Goal: Task Accomplishment & Management: Manage account settings

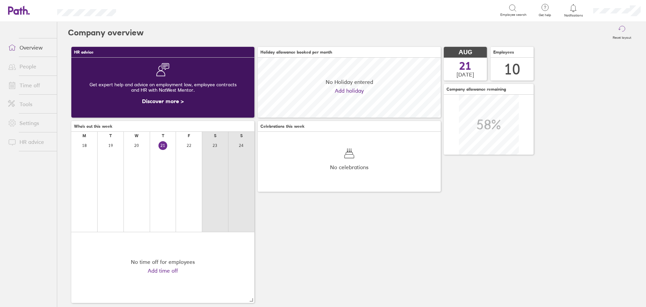
scroll to position [60, 183]
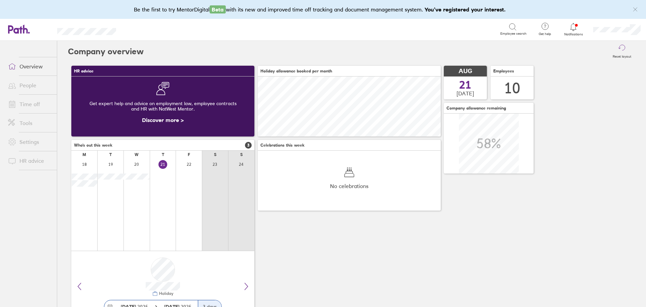
click at [23, 104] on link "Time off" at bounding box center [30, 103] width 54 height 13
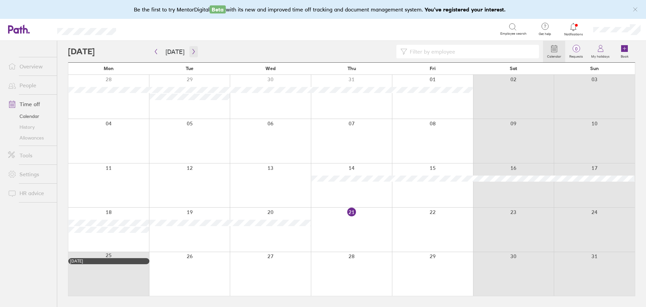
click at [193, 53] on icon "button" at bounding box center [194, 51] width 2 height 5
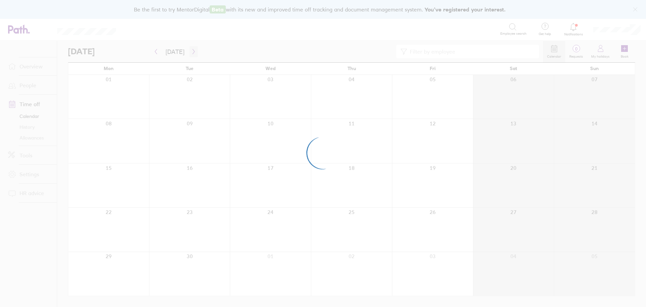
click at [192, 53] on div at bounding box center [323, 153] width 646 height 307
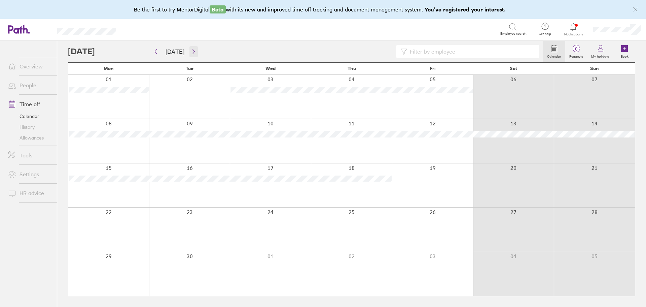
click at [193, 53] on icon "button" at bounding box center [194, 51] width 2 height 5
click at [192, 53] on icon "button" at bounding box center [193, 51] width 5 height 5
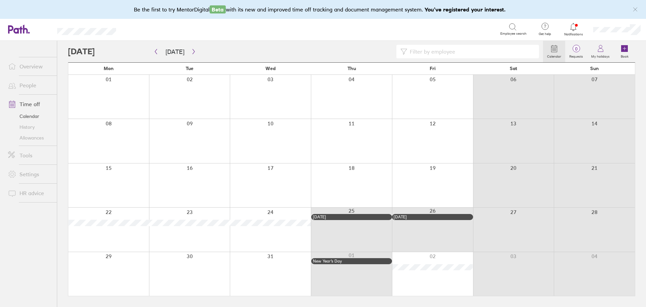
click at [115, 268] on div at bounding box center [108, 274] width 81 height 44
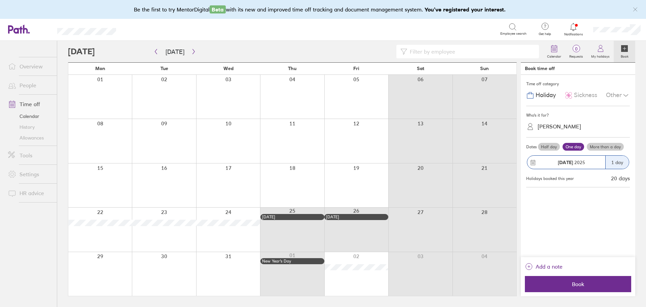
click at [601, 145] on label "More than a day" at bounding box center [605, 147] width 37 height 8
click at [0, 0] on input "More than a day" at bounding box center [0, 0] width 0 height 0
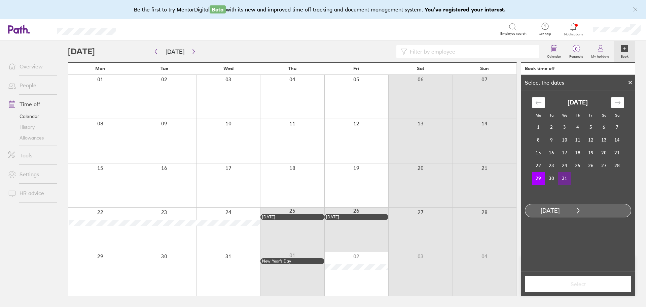
click at [568, 178] on td "31" at bounding box center [564, 178] width 13 height 13
click at [569, 283] on span "Select" at bounding box center [578, 284] width 97 height 6
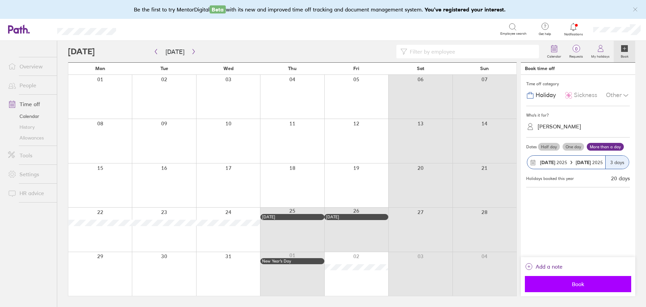
click at [561, 287] on button "Book" at bounding box center [578, 284] width 106 height 16
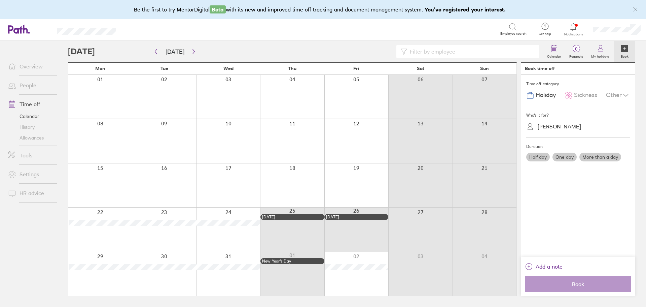
click at [27, 83] on link "People" at bounding box center [30, 84] width 54 height 13
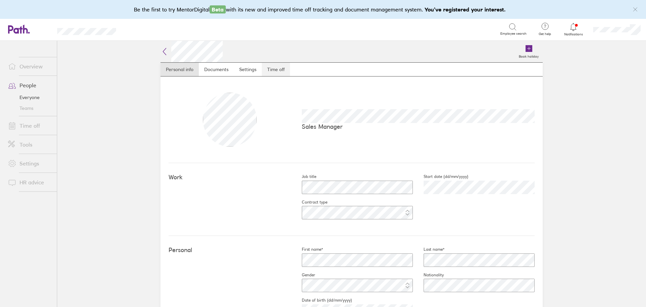
click at [277, 73] on link "Time off" at bounding box center [276, 69] width 28 height 13
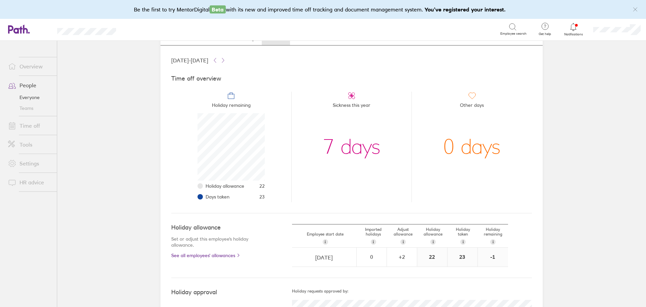
scroll to position [61, 0]
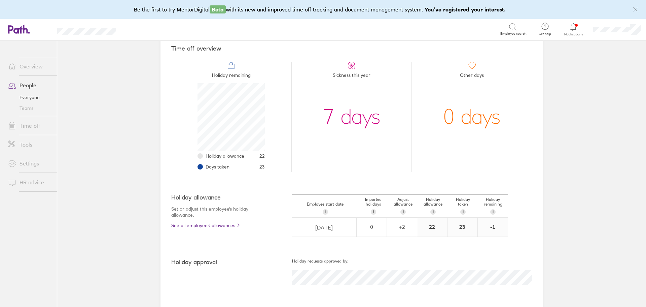
click at [24, 124] on link "Time off" at bounding box center [30, 125] width 54 height 13
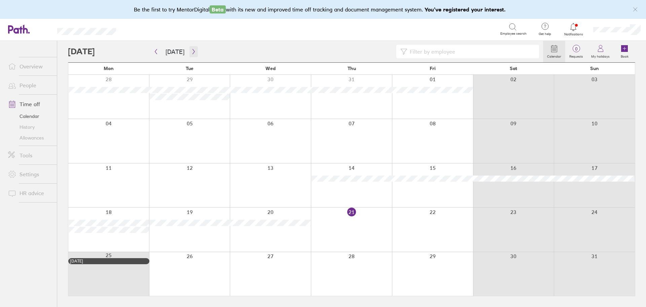
click at [191, 52] on icon "button" at bounding box center [193, 51] width 5 height 5
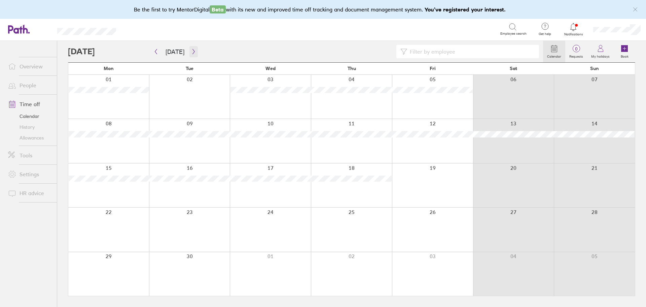
click at [191, 51] on icon "button" at bounding box center [193, 51] width 5 height 5
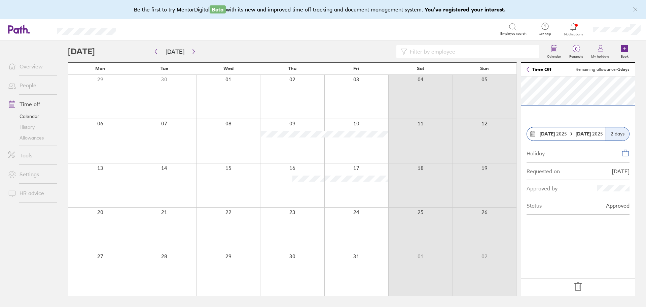
click at [579, 288] on icon at bounding box center [578, 286] width 11 height 11
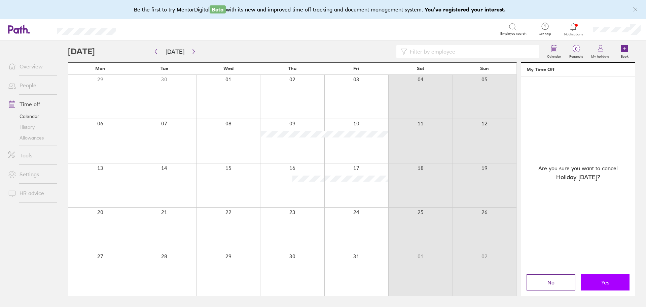
click at [608, 284] on span "Yes" at bounding box center [605, 282] width 8 height 6
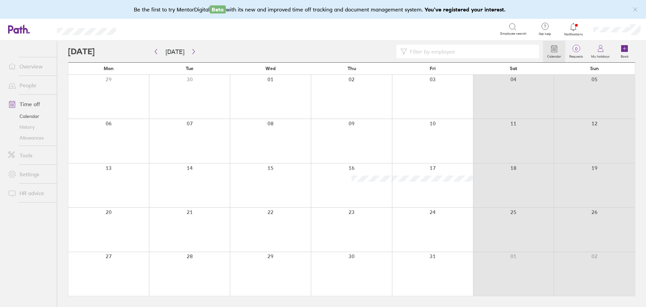
click at [428, 147] on div at bounding box center [432, 141] width 81 height 44
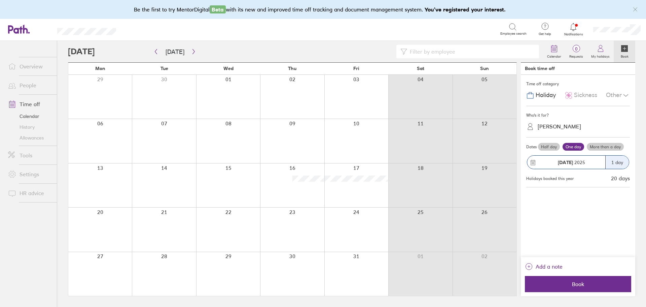
click at [571, 147] on label "One day" at bounding box center [574, 147] width 22 height 8
click at [0, 0] on input "One day" at bounding box center [0, 0] width 0 height 0
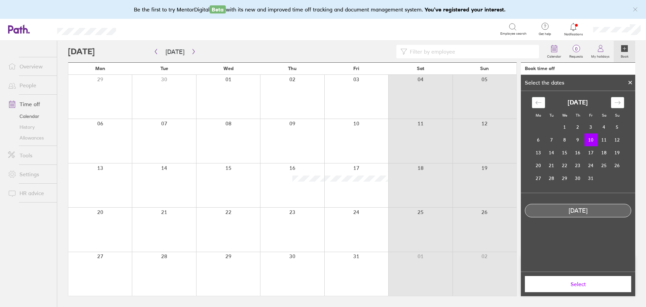
click at [592, 141] on td "10" at bounding box center [591, 139] width 13 height 13
click at [574, 283] on span "Select" at bounding box center [578, 284] width 97 height 6
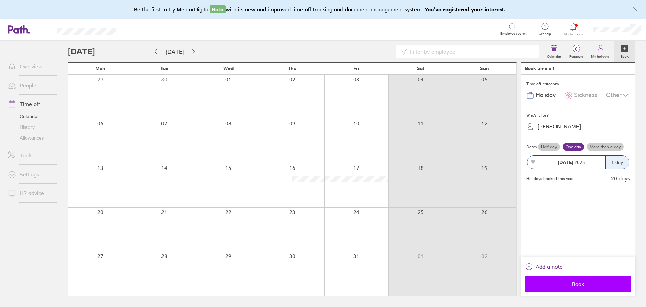
click at [574, 282] on span "Book" at bounding box center [578, 284] width 97 height 6
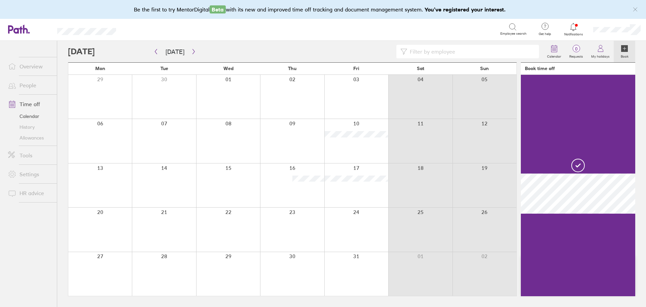
click at [26, 83] on link "People" at bounding box center [30, 84] width 54 height 13
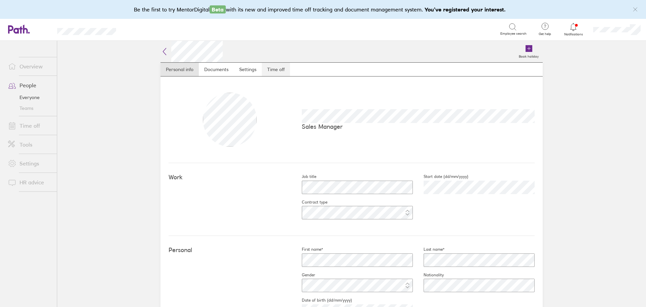
click at [278, 67] on link "Time off" at bounding box center [276, 69] width 28 height 13
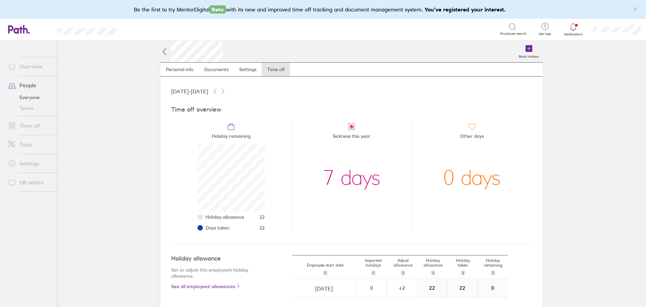
scroll to position [67, 67]
click at [25, 98] on link "Everyone" at bounding box center [30, 97] width 54 height 11
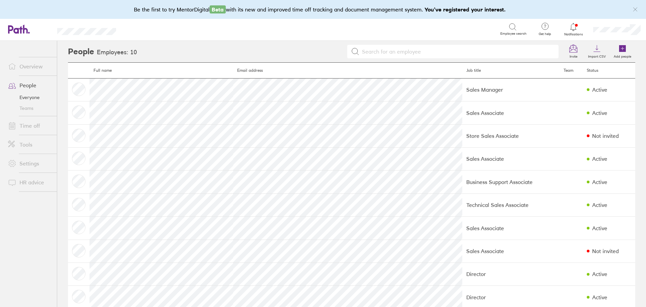
click at [24, 128] on link "Time off" at bounding box center [30, 125] width 54 height 13
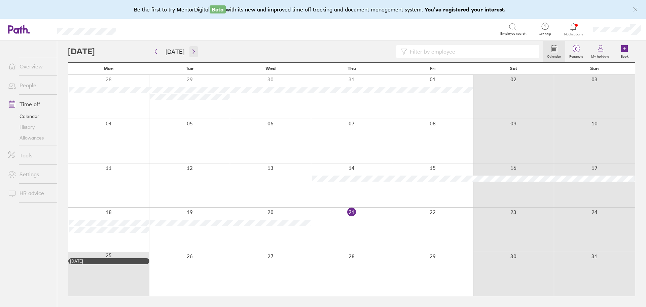
click at [193, 53] on icon "button" at bounding box center [194, 51] width 2 height 5
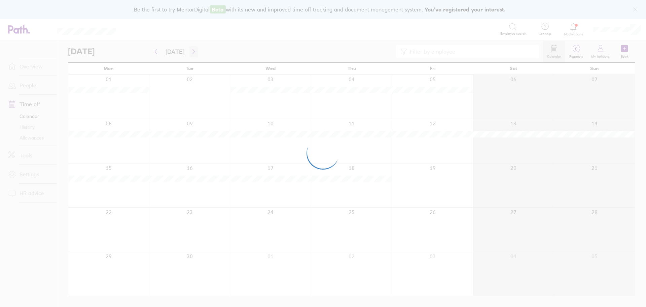
click at [192, 53] on div at bounding box center [323, 153] width 646 height 307
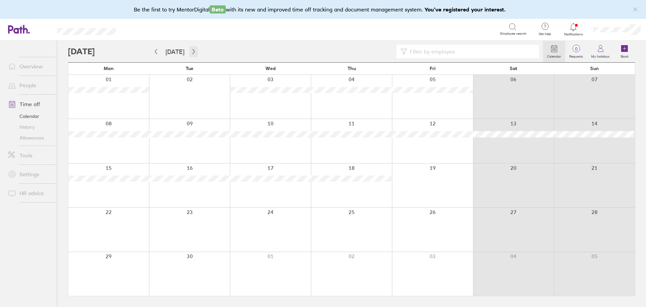
click at [192, 52] on icon "button" at bounding box center [193, 51] width 5 height 5
click at [157, 53] on icon "button" at bounding box center [155, 51] width 5 height 5
click at [192, 54] on icon "button" at bounding box center [193, 51] width 5 height 5
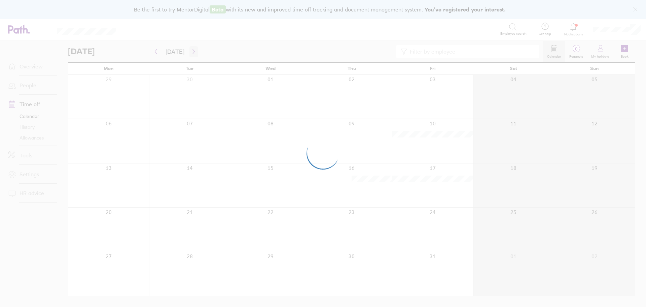
click at [192, 54] on div at bounding box center [323, 153] width 646 height 307
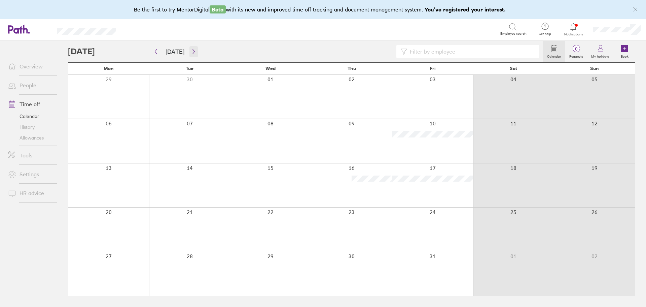
click at [192, 54] on icon "button" at bounding box center [193, 51] width 5 height 5
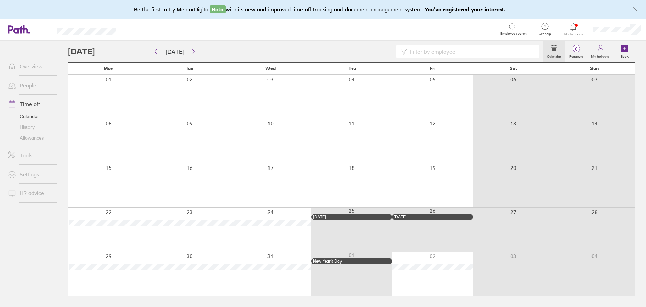
click at [116, 286] on div at bounding box center [108, 274] width 81 height 44
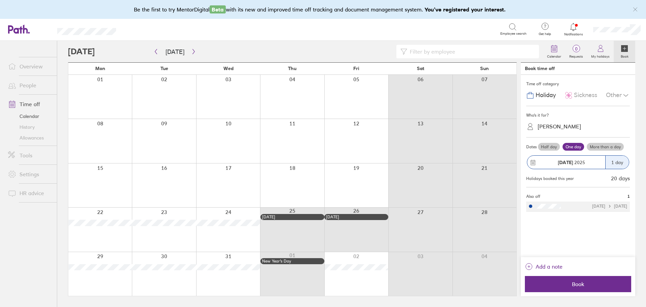
click at [544, 125] on div "[PERSON_NAME]" at bounding box center [559, 126] width 43 height 6
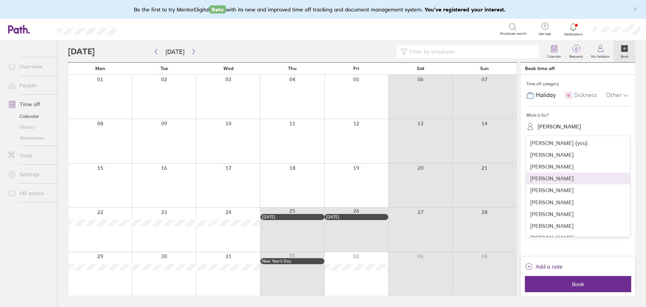
click at [536, 177] on div "[PERSON_NAME]" at bounding box center [578, 178] width 104 height 12
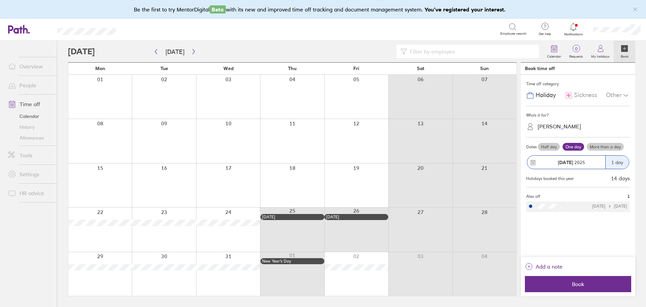
click at [598, 149] on label "More than a day" at bounding box center [605, 147] width 37 height 8
click at [0, 0] on input "More than a day" at bounding box center [0, 0] width 0 height 0
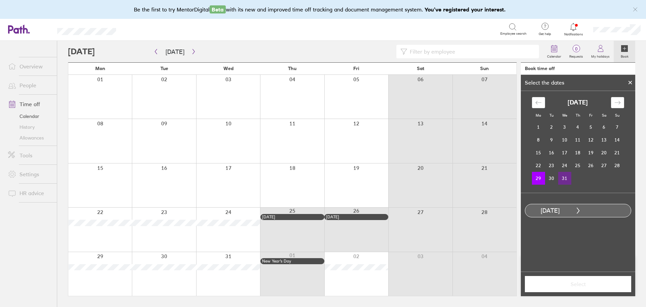
click at [566, 180] on td "31" at bounding box center [564, 178] width 13 height 13
click at [572, 283] on span "Select" at bounding box center [578, 284] width 97 height 6
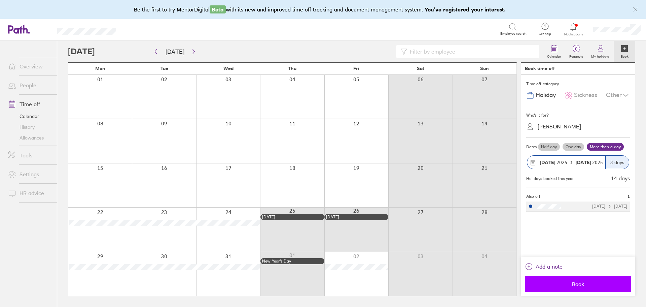
click at [581, 286] on span "Book" at bounding box center [578, 284] width 97 height 6
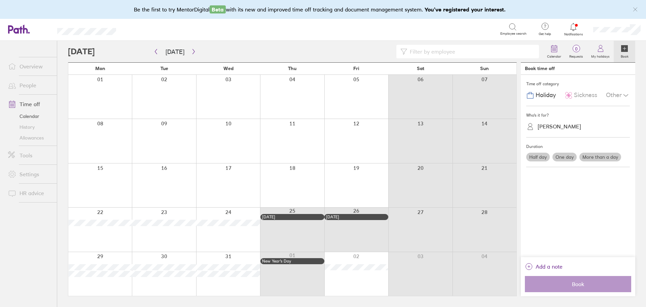
click at [93, 286] on div at bounding box center [100, 274] width 64 height 44
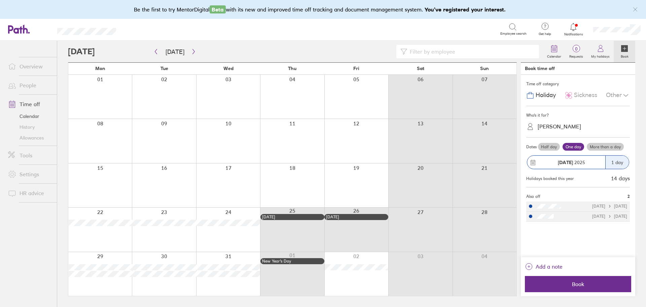
click at [553, 126] on div "[PERSON_NAME]" at bounding box center [559, 126] width 43 height 6
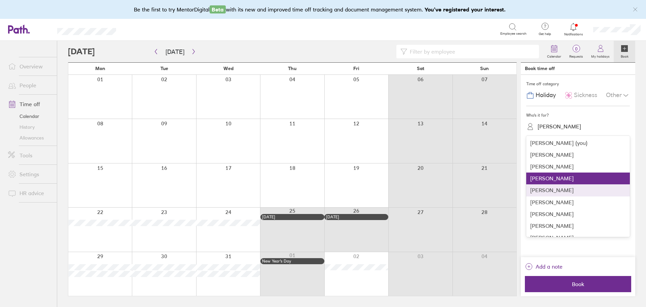
click at [546, 192] on div "[PERSON_NAME]" at bounding box center [578, 190] width 104 height 12
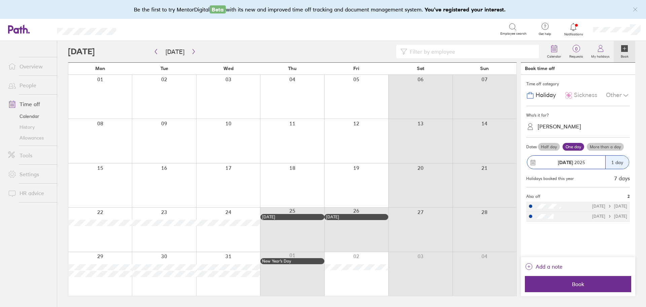
click at [604, 146] on label "More than a day" at bounding box center [605, 147] width 37 height 8
click at [0, 0] on input "More than a day" at bounding box center [0, 0] width 0 height 0
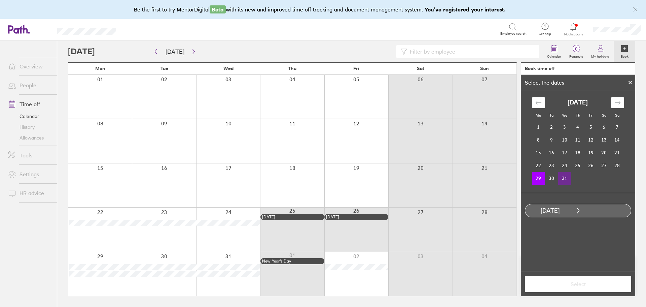
click at [566, 180] on td "31" at bounding box center [564, 178] width 13 height 13
click at [591, 285] on span "Select" at bounding box center [578, 284] width 97 height 6
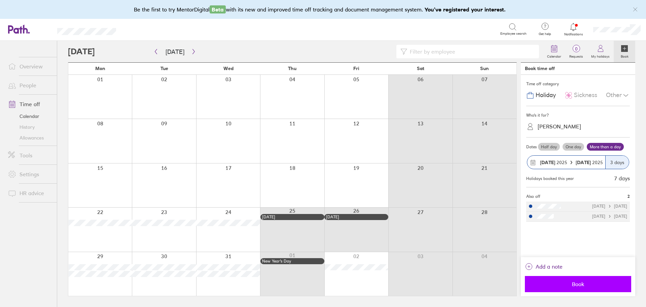
click at [565, 288] on button "Book" at bounding box center [578, 284] width 106 height 16
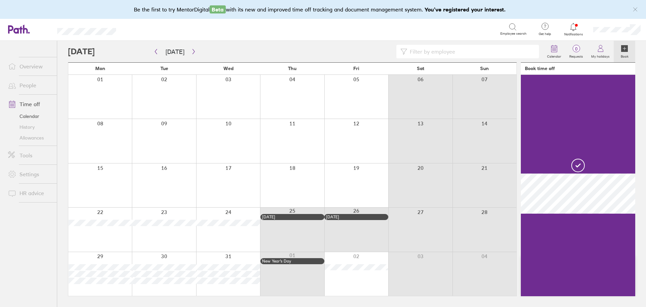
click at [96, 289] on div at bounding box center [100, 274] width 64 height 44
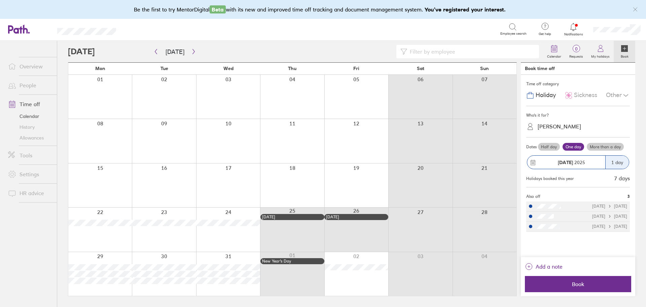
click at [557, 126] on div "[PERSON_NAME]" at bounding box center [559, 126] width 43 height 6
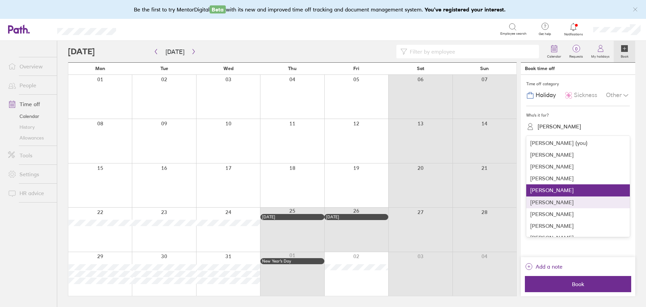
click at [555, 201] on div "[PERSON_NAME]" at bounding box center [578, 202] width 104 height 12
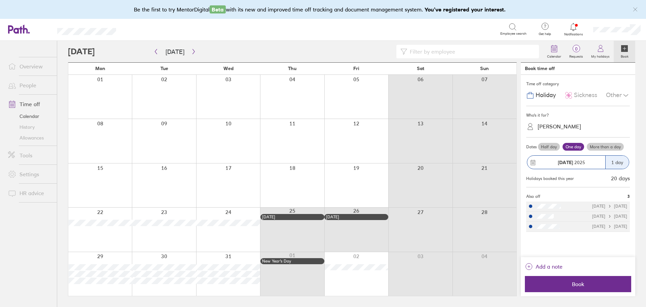
click at [604, 146] on label "More than a day" at bounding box center [605, 147] width 37 height 8
click at [0, 0] on input "More than a day" at bounding box center [0, 0] width 0 height 0
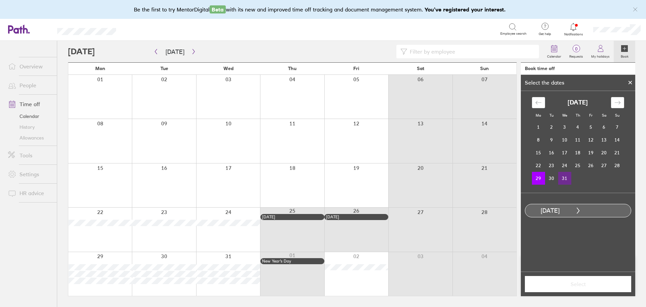
click at [563, 178] on td "31" at bounding box center [564, 178] width 13 height 13
click at [582, 284] on span "Select" at bounding box center [578, 284] width 97 height 6
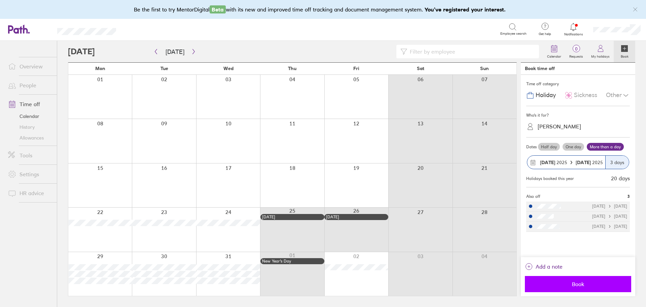
click at [585, 282] on span "Book" at bounding box center [578, 284] width 97 height 6
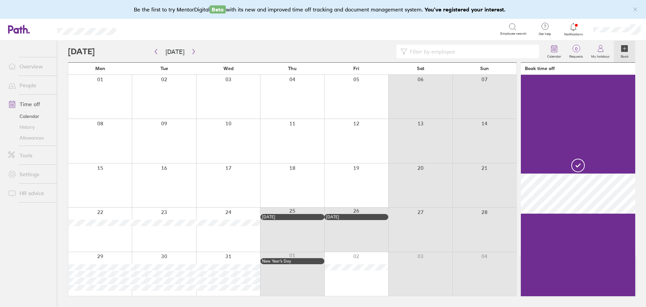
click at [105, 294] on div at bounding box center [100, 274] width 64 height 44
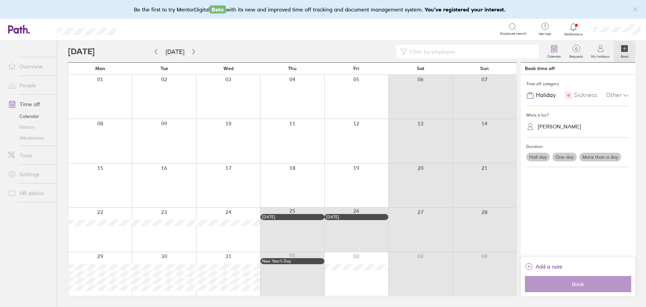
click at [555, 123] on div "[PERSON_NAME]" at bounding box center [559, 126] width 43 height 6
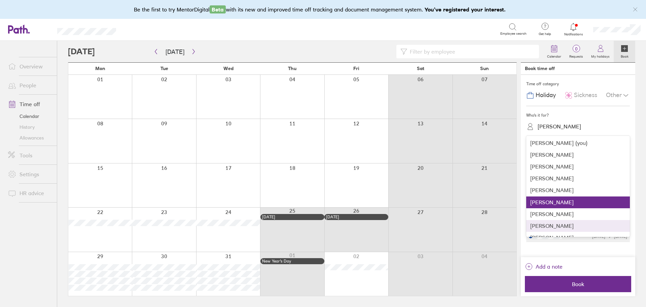
scroll to position [20, 0]
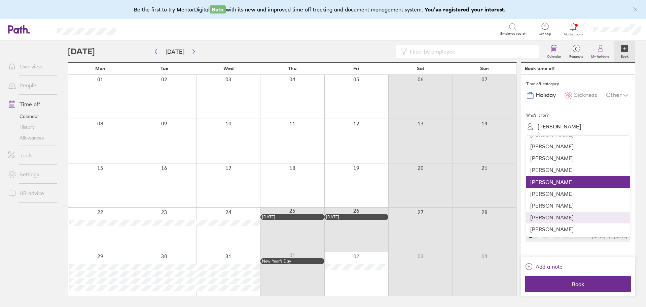
click at [558, 217] on div "[PERSON_NAME]" at bounding box center [578, 217] width 104 height 12
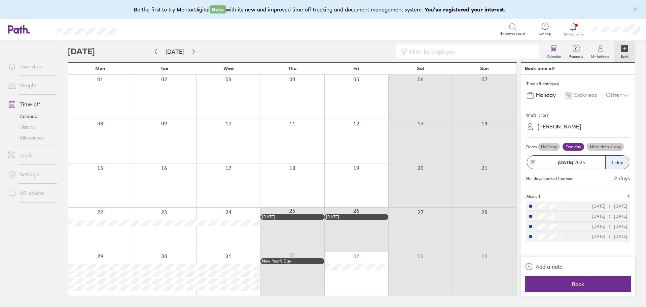
click at [600, 145] on label "More than a day" at bounding box center [605, 147] width 37 height 8
click at [0, 0] on input "More than a day" at bounding box center [0, 0] width 0 height 0
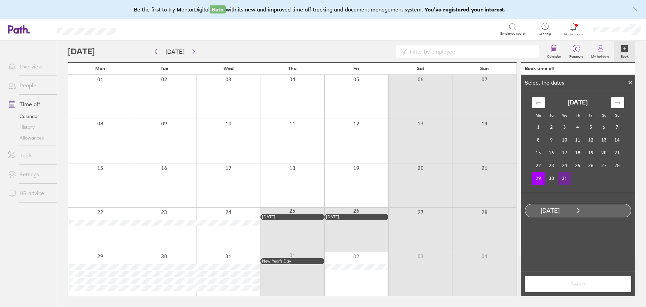
click at [566, 179] on td "31" at bounding box center [564, 178] width 13 height 13
click at [592, 283] on span "Select" at bounding box center [578, 284] width 97 height 6
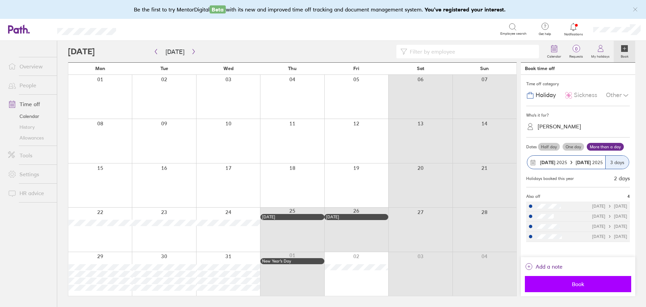
click at [584, 286] on span "Book" at bounding box center [578, 284] width 97 height 6
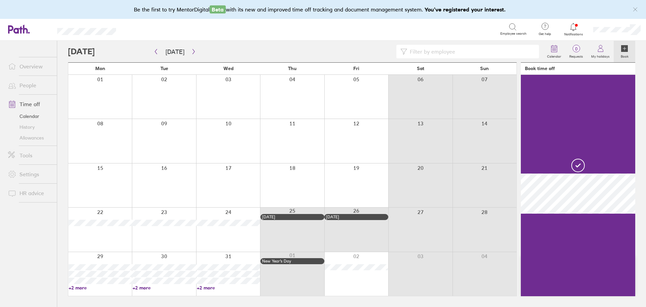
click at [108, 293] on div at bounding box center [100, 274] width 64 height 44
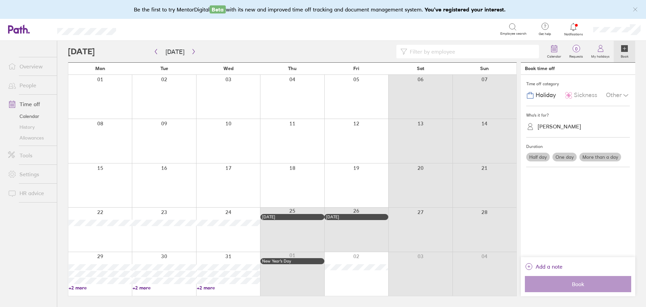
click at [537, 94] on span "Holiday" at bounding box center [546, 95] width 20 height 7
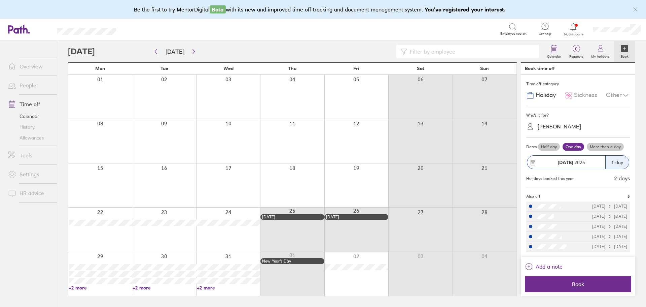
click at [599, 145] on label "More than a day" at bounding box center [605, 147] width 37 height 8
click at [0, 0] on input "More than a day" at bounding box center [0, 0] width 0 height 0
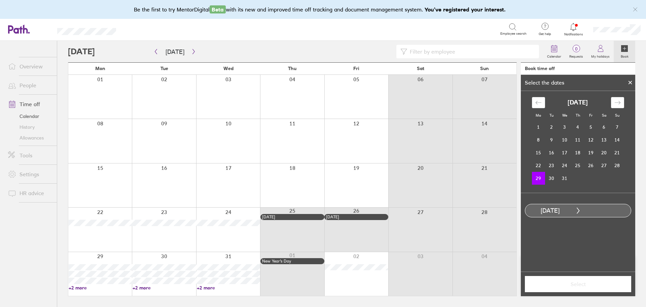
click at [629, 84] on icon at bounding box center [630, 82] width 5 height 4
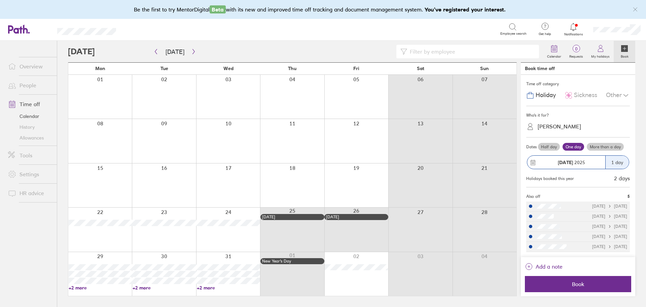
click at [549, 130] on div "[PERSON_NAME]" at bounding box center [582, 126] width 96 height 10
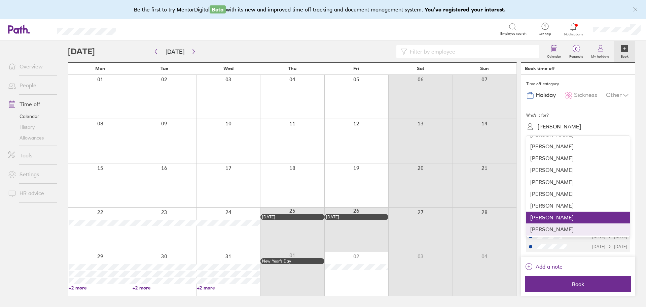
click at [550, 233] on div "[PERSON_NAME]" at bounding box center [578, 229] width 104 height 12
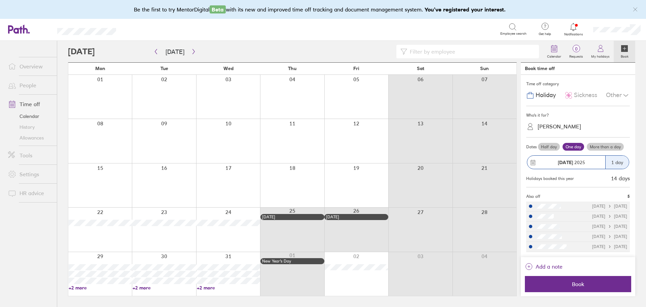
click at [605, 144] on label "More than a day" at bounding box center [605, 147] width 37 height 8
click at [0, 0] on input "More than a day" at bounding box center [0, 0] width 0 height 0
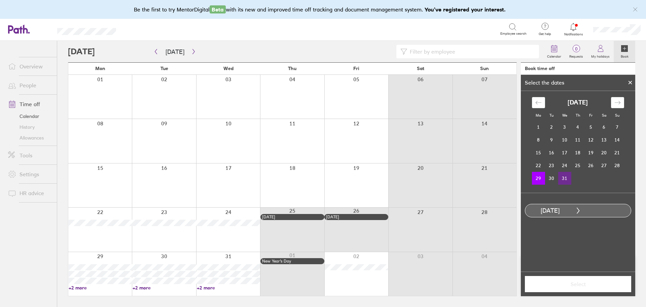
click at [564, 176] on td "31" at bounding box center [564, 178] width 13 height 13
click at [578, 284] on span "Select" at bounding box center [578, 284] width 97 height 6
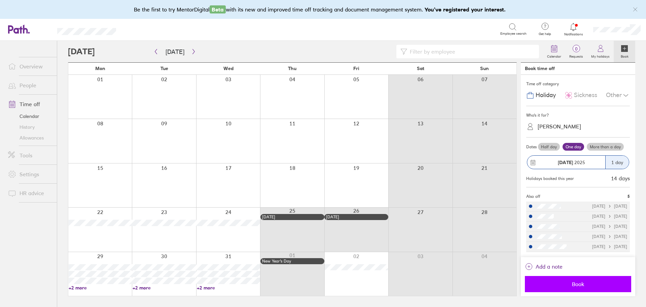
click at [578, 284] on span "Book" at bounding box center [578, 284] width 97 height 6
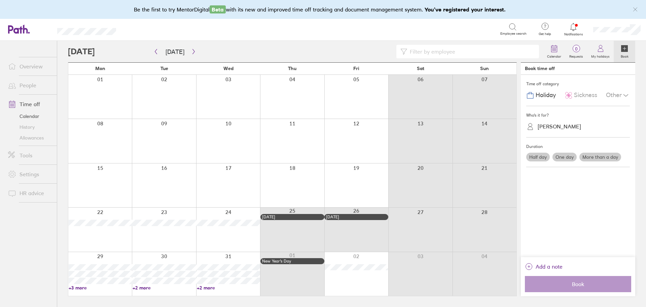
click at [362, 281] on div at bounding box center [356, 274] width 64 height 44
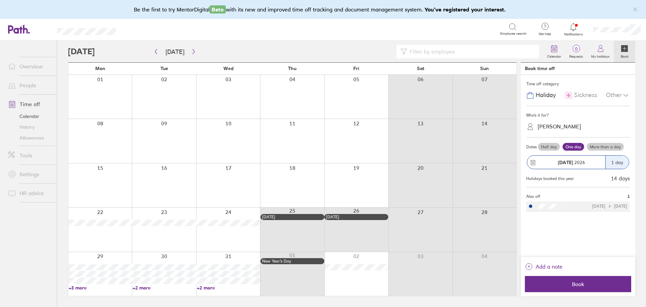
click at [362, 284] on div at bounding box center [356, 274] width 64 height 44
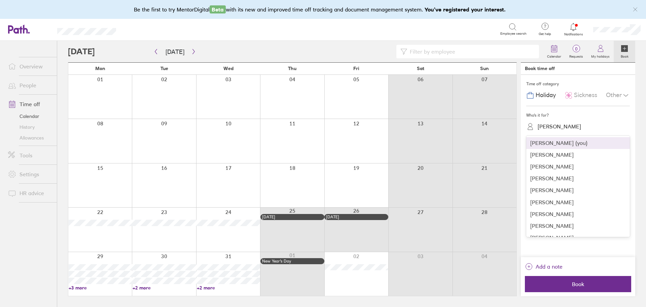
click at [545, 126] on div "[PERSON_NAME]" at bounding box center [559, 126] width 43 height 6
click at [552, 143] on div "[PERSON_NAME] (you)" at bounding box center [578, 143] width 104 height 12
click at [547, 128] on div "[PERSON_NAME]" at bounding box center [559, 126] width 43 height 6
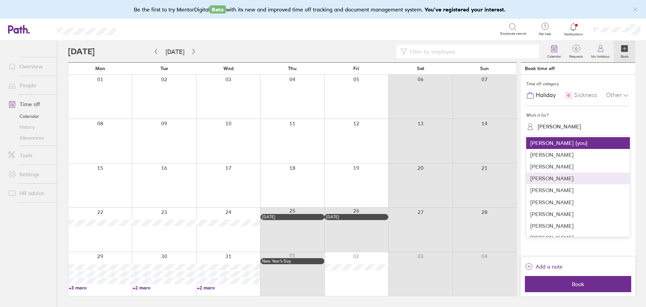
click at [540, 180] on div "[PERSON_NAME]" at bounding box center [578, 178] width 104 height 12
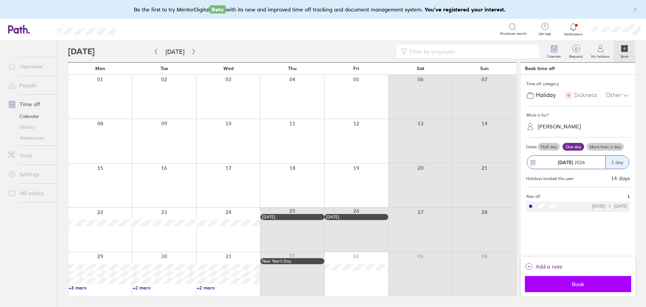
click at [588, 282] on span "Book" at bounding box center [578, 284] width 97 height 6
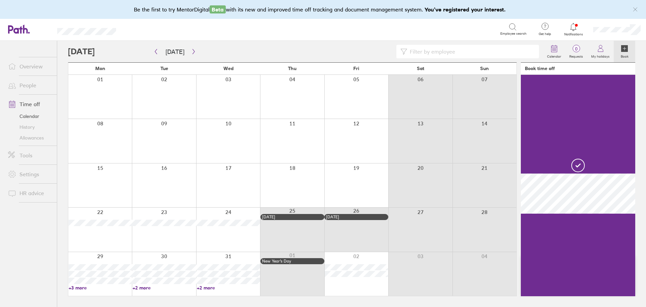
click at [369, 286] on div at bounding box center [356, 274] width 64 height 44
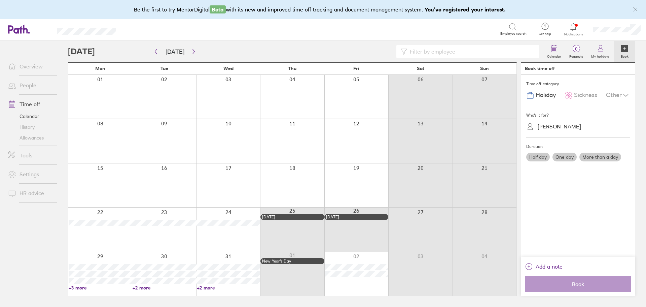
click at [550, 120] on div "[PERSON_NAME]" at bounding box center [582, 126] width 96 height 13
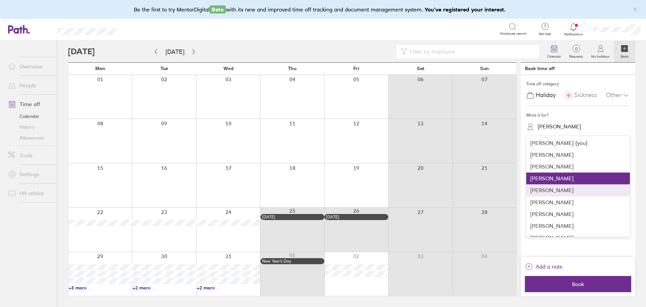
click at [536, 190] on div "[PERSON_NAME]" at bounding box center [578, 190] width 104 height 12
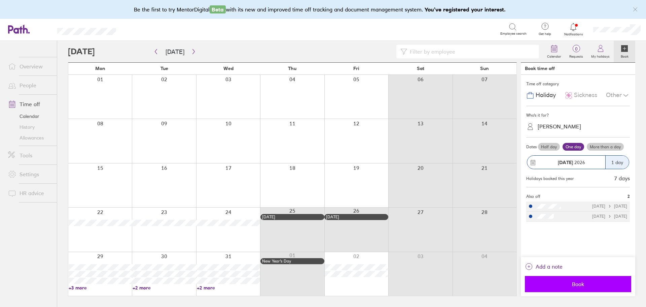
click at [569, 285] on span "Book" at bounding box center [578, 284] width 97 height 6
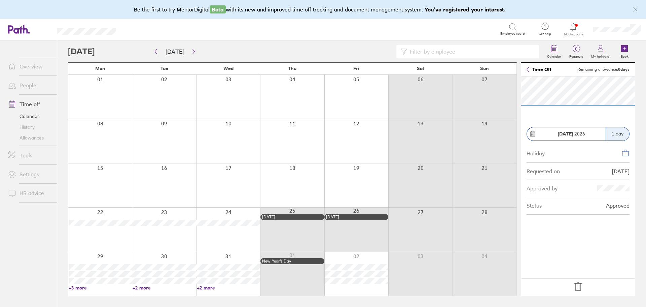
click at [579, 289] on icon at bounding box center [578, 286] width 11 height 11
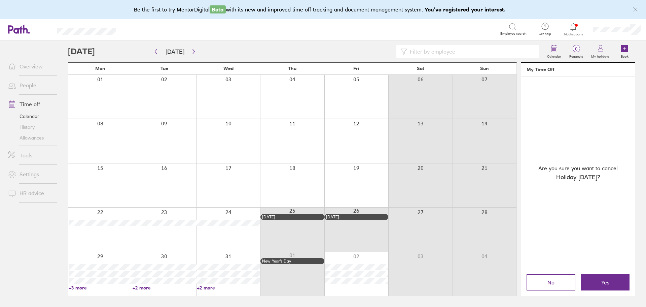
drag, startPoint x: 612, startPoint y: 283, endPoint x: 555, endPoint y: 204, distance: 96.7
click at [612, 282] on button "Yes" at bounding box center [605, 282] width 49 height 16
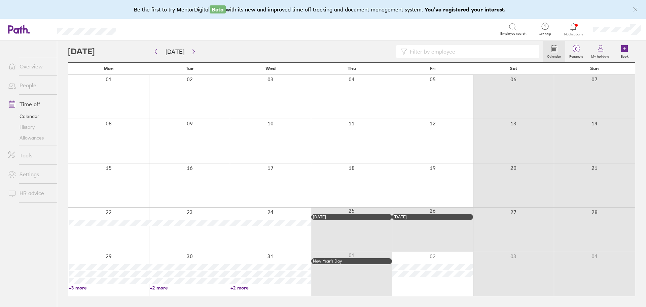
click at [421, 282] on div at bounding box center [432, 274] width 81 height 44
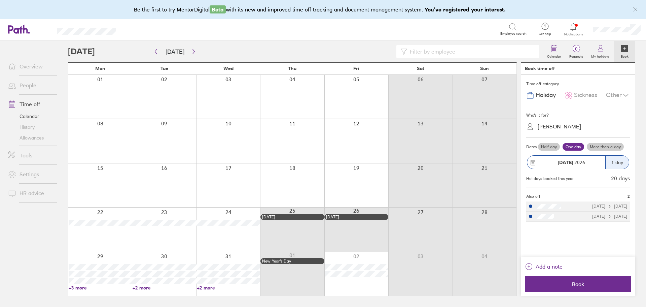
click at [551, 127] on div "[PERSON_NAME]" at bounding box center [559, 126] width 43 height 6
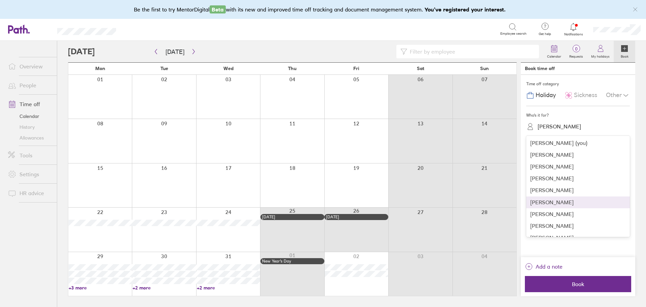
click at [538, 202] on div "[PERSON_NAME]" at bounding box center [578, 202] width 104 height 12
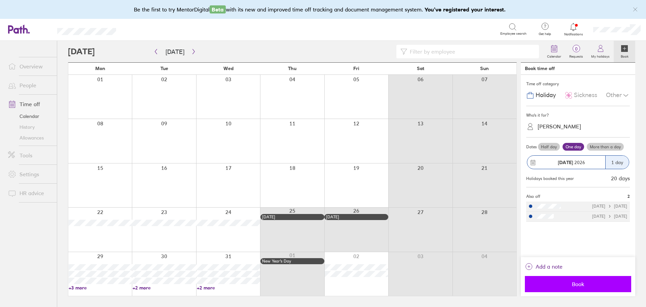
click at [589, 286] on span "Book" at bounding box center [578, 284] width 97 height 6
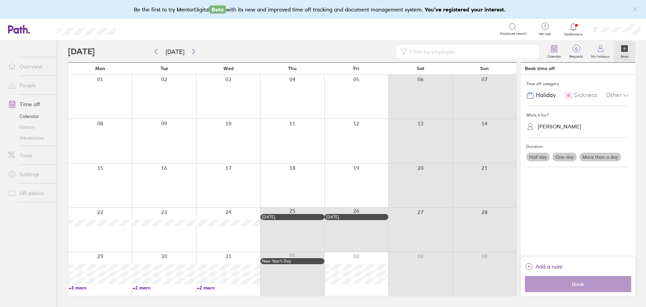
click at [357, 291] on div at bounding box center [356, 274] width 64 height 44
click at [547, 126] on div "[PERSON_NAME]" at bounding box center [559, 126] width 43 height 6
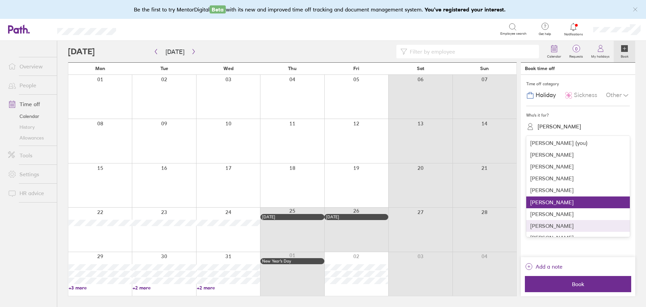
scroll to position [20, 0]
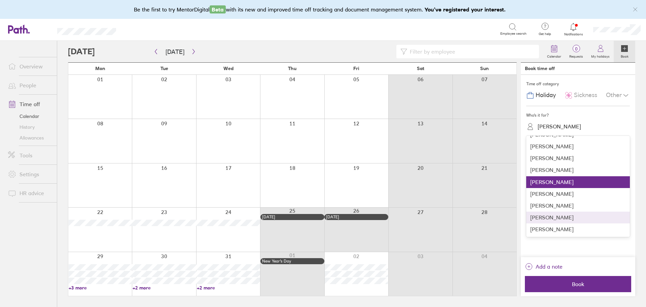
click at [547, 217] on div "[PERSON_NAME]" at bounding box center [578, 217] width 104 height 12
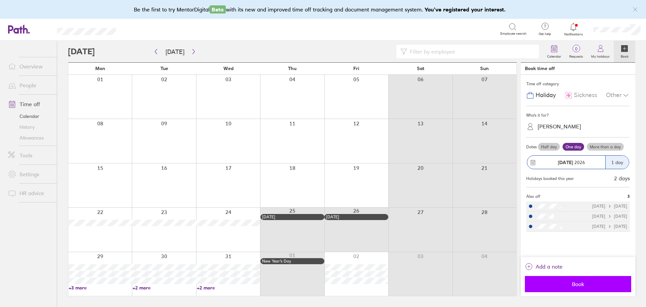
click at [570, 287] on button "Book" at bounding box center [578, 284] width 106 height 16
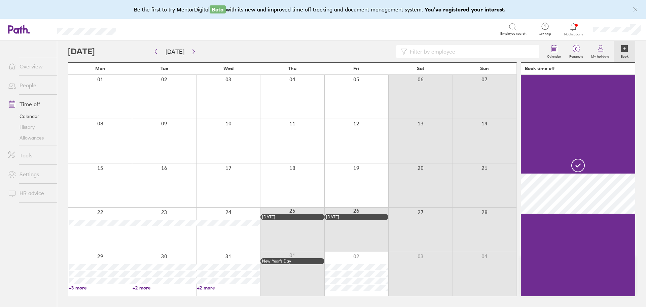
click at [357, 291] on div at bounding box center [356, 274] width 64 height 44
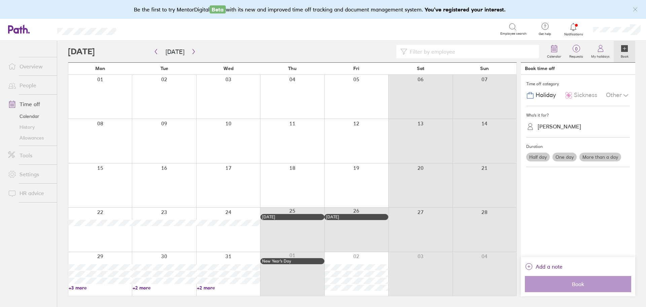
click at [368, 294] on div at bounding box center [356, 274] width 64 height 44
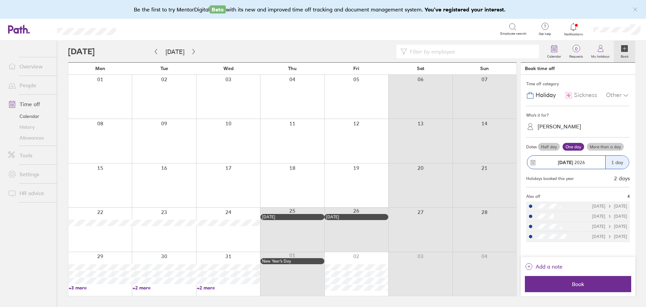
click at [545, 94] on span "Holiday" at bounding box center [546, 95] width 20 height 7
click at [543, 126] on div "[PERSON_NAME]" at bounding box center [559, 126] width 43 height 6
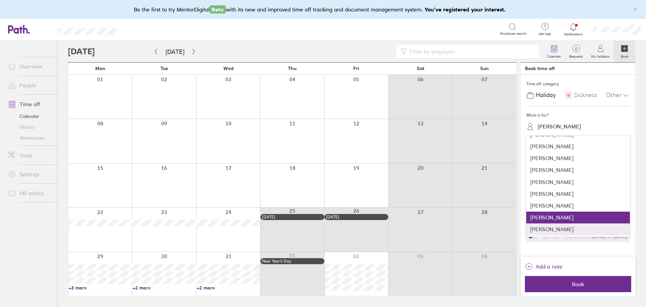
click at [547, 231] on div "[PERSON_NAME]" at bounding box center [578, 229] width 104 height 12
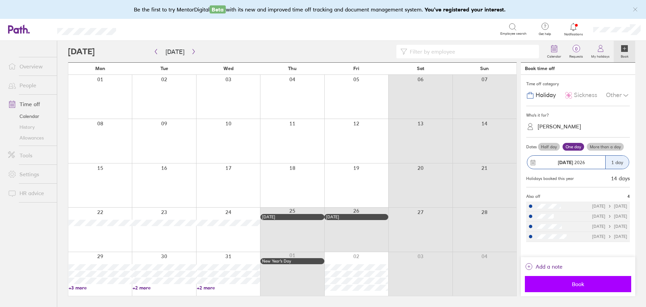
click at [551, 285] on span "Book" at bounding box center [578, 284] width 97 height 6
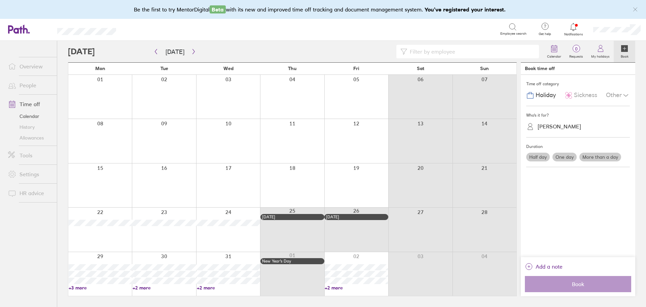
click at [26, 83] on link "People" at bounding box center [30, 84] width 54 height 13
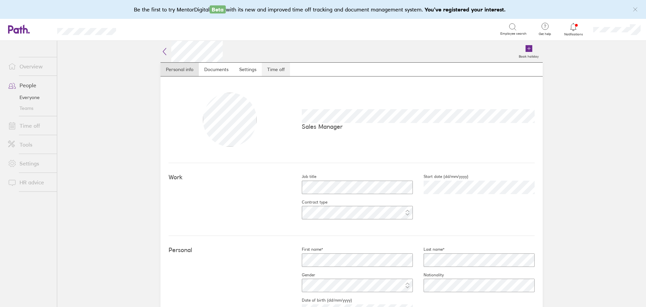
click at [273, 73] on link "Time off" at bounding box center [276, 69] width 28 height 13
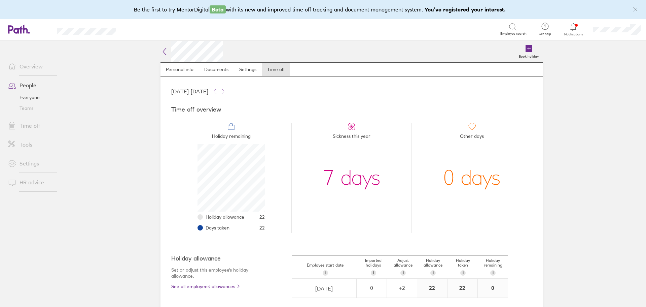
scroll to position [67, 67]
click at [27, 97] on link "Everyone" at bounding box center [30, 97] width 54 height 11
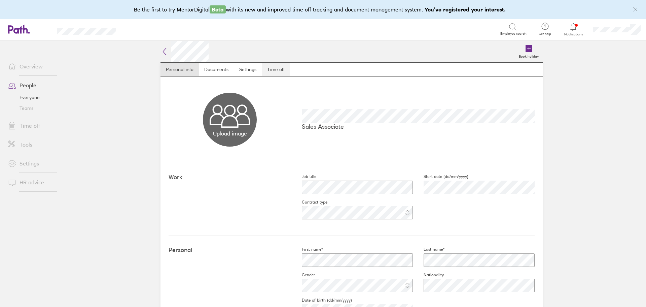
click at [277, 70] on link "Time off" at bounding box center [276, 69] width 28 height 13
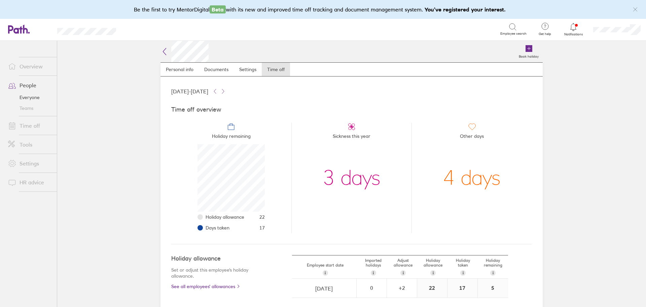
scroll to position [67, 67]
click at [31, 98] on link "Everyone" at bounding box center [30, 97] width 54 height 11
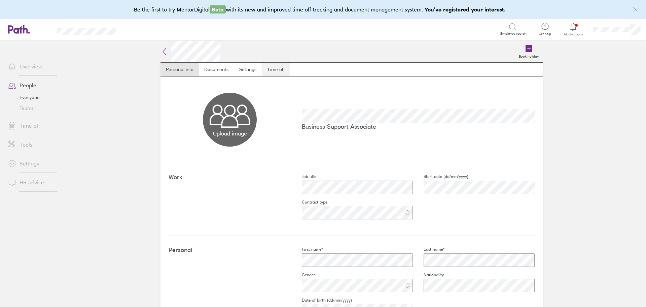
click at [275, 70] on link "Time off" at bounding box center [276, 69] width 28 height 13
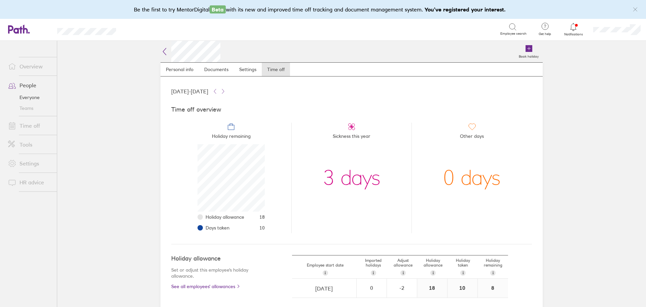
scroll to position [67, 67]
click at [28, 96] on link "Everyone" at bounding box center [30, 97] width 54 height 11
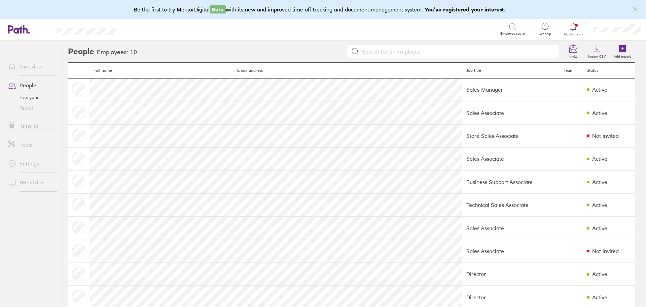
click at [26, 125] on link "Time off" at bounding box center [30, 125] width 54 height 13
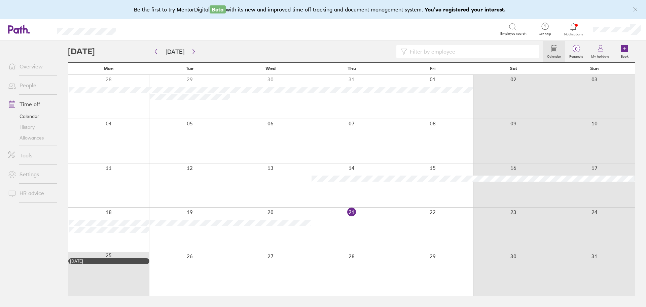
click at [198, 50] on div at bounding box center [305, 51] width 475 height 13
click at [186, 50] on button "[DATE]" at bounding box center [175, 51] width 30 height 11
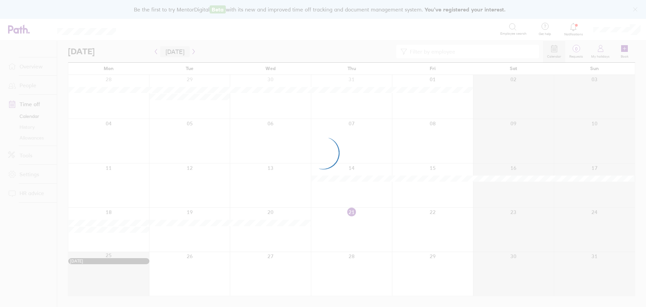
click at [195, 50] on div at bounding box center [323, 153] width 646 height 307
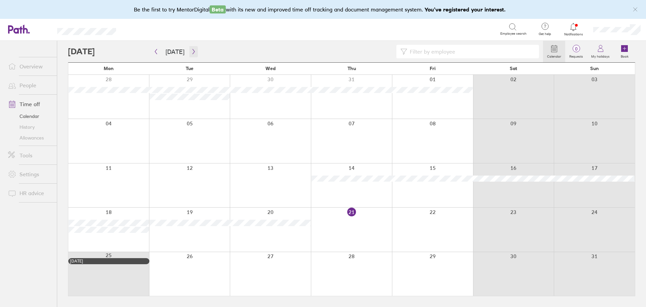
click at [192, 53] on icon "button" at bounding box center [193, 51] width 5 height 5
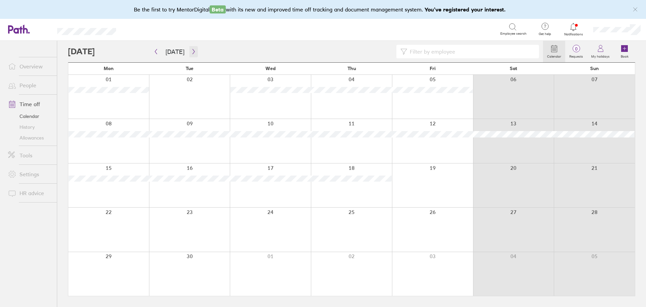
click at [192, 53] on icon "button" at bounding box center [193, 51] width 5 height 5
click at [155, 55] on button "button" at bounding box center [156, 51] width 8 height 11
click at [154, 51] on icon "button" at bounding box center [155, 51] width 5 height 5
click at [157, 53] on icon "button" at bounding box center [155, 51] width 5 height 5
